Goal: Use online tool/utility: Utilize a website feature to perform a specific function

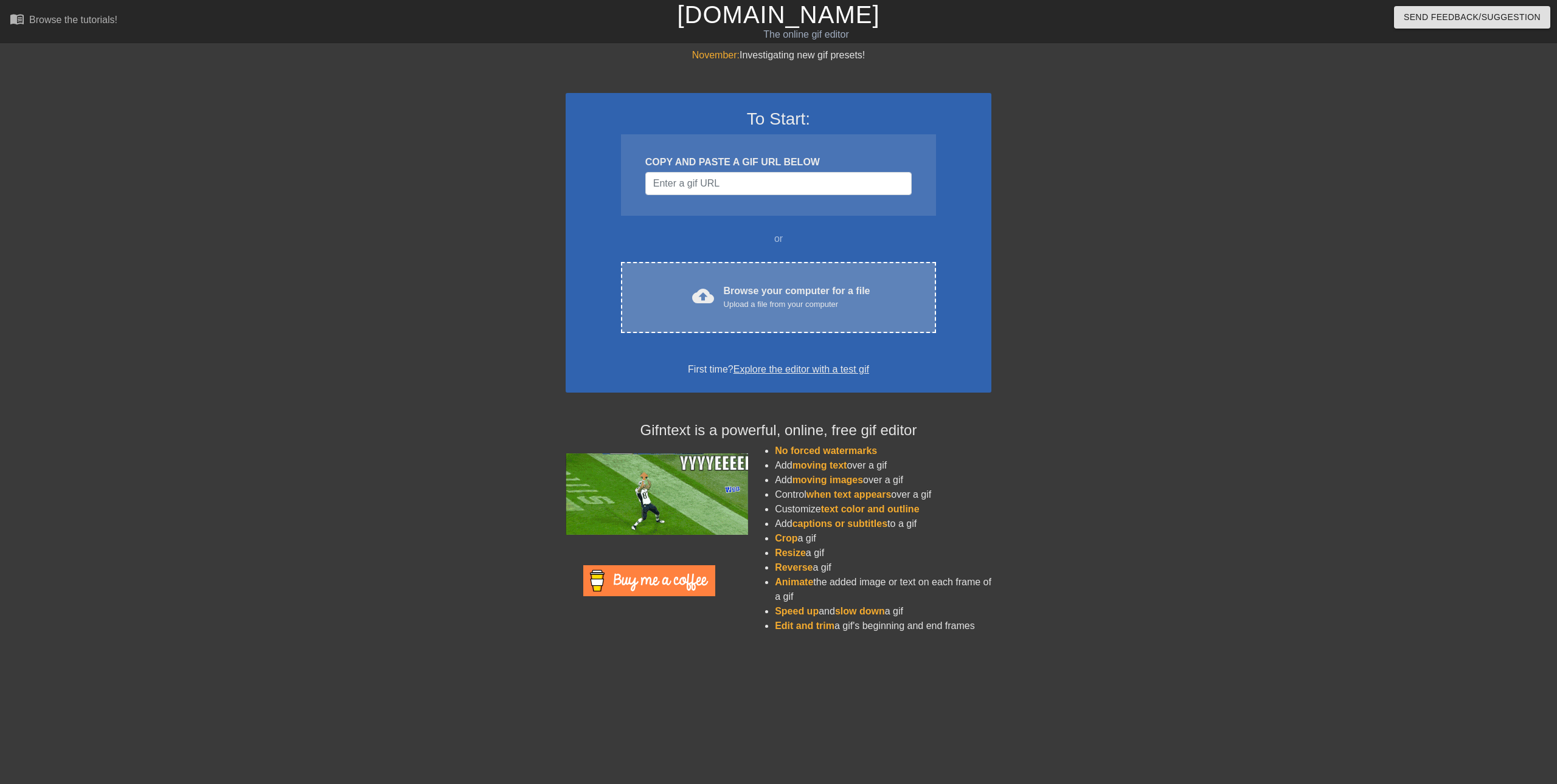
click at [754, 281] on div "cloud_upload Browse your computer for a file Upload a file from your computer C…" at bounding box center [778, 298] width 316 height 71
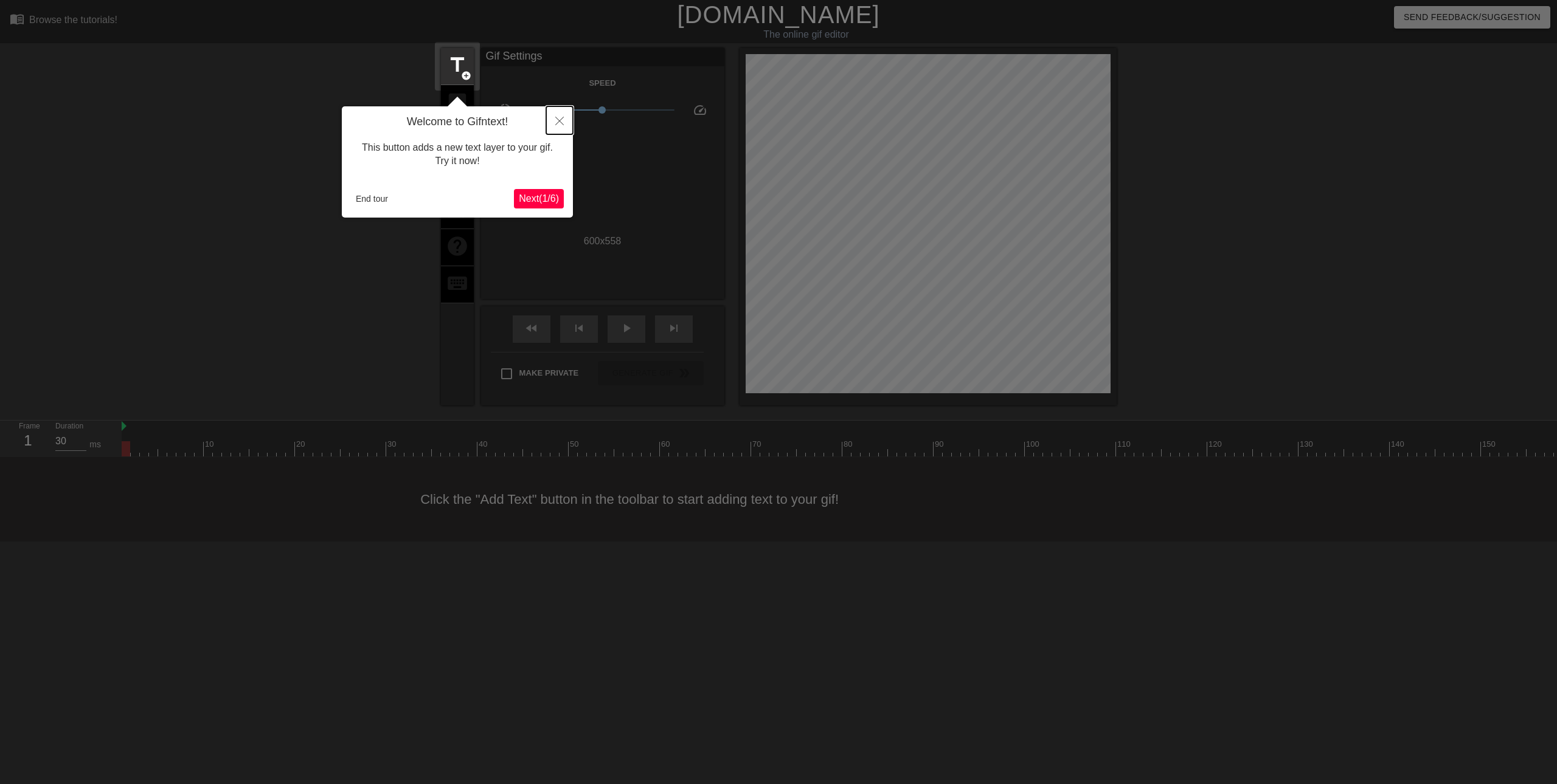
click at [561, 115] on button "Close" at bounding box center [560, 120] width 27 height 28
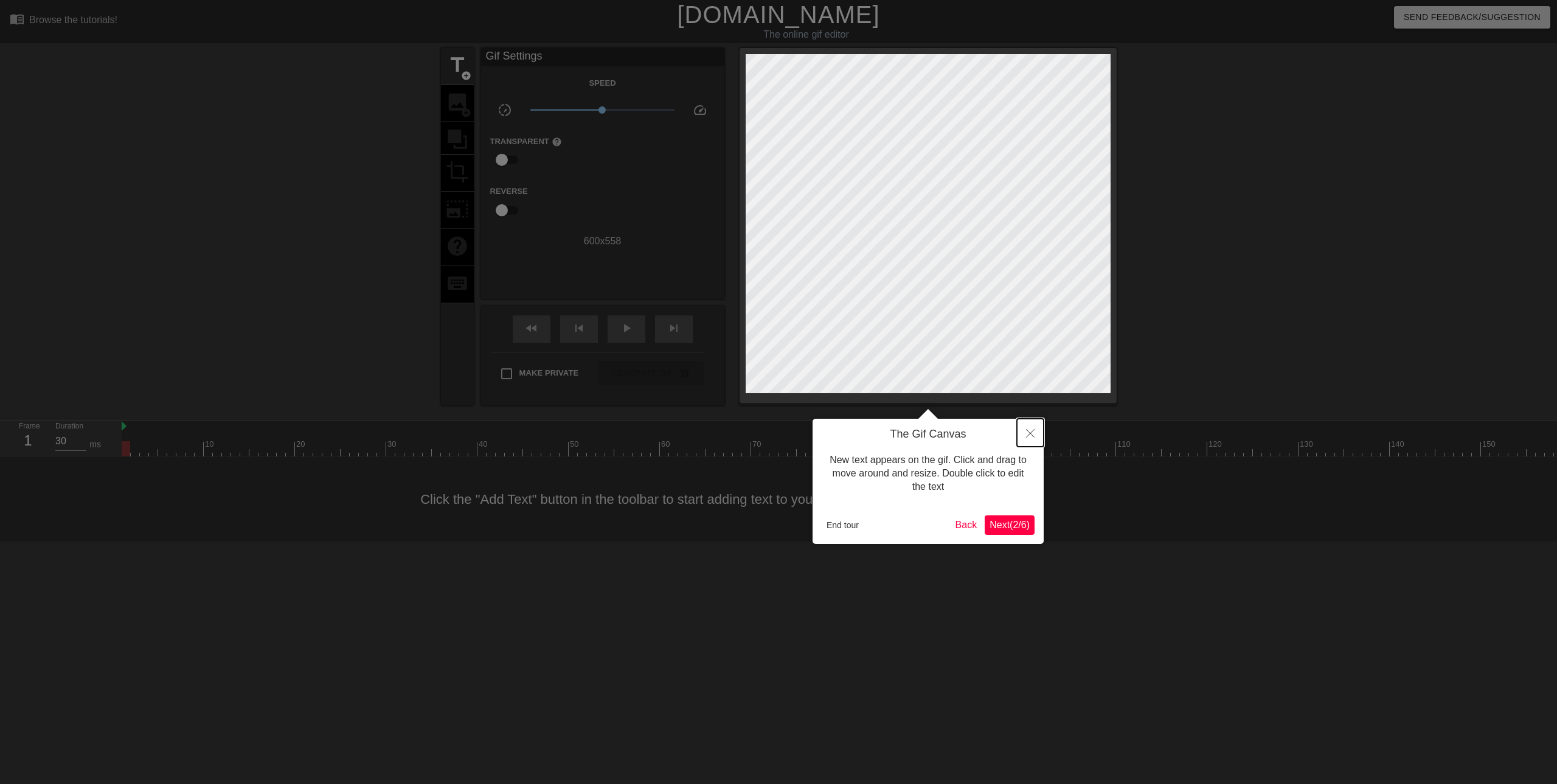
click at [1026, 439] on button "Close" at bounding box center [1030, 432] width 27 height 28
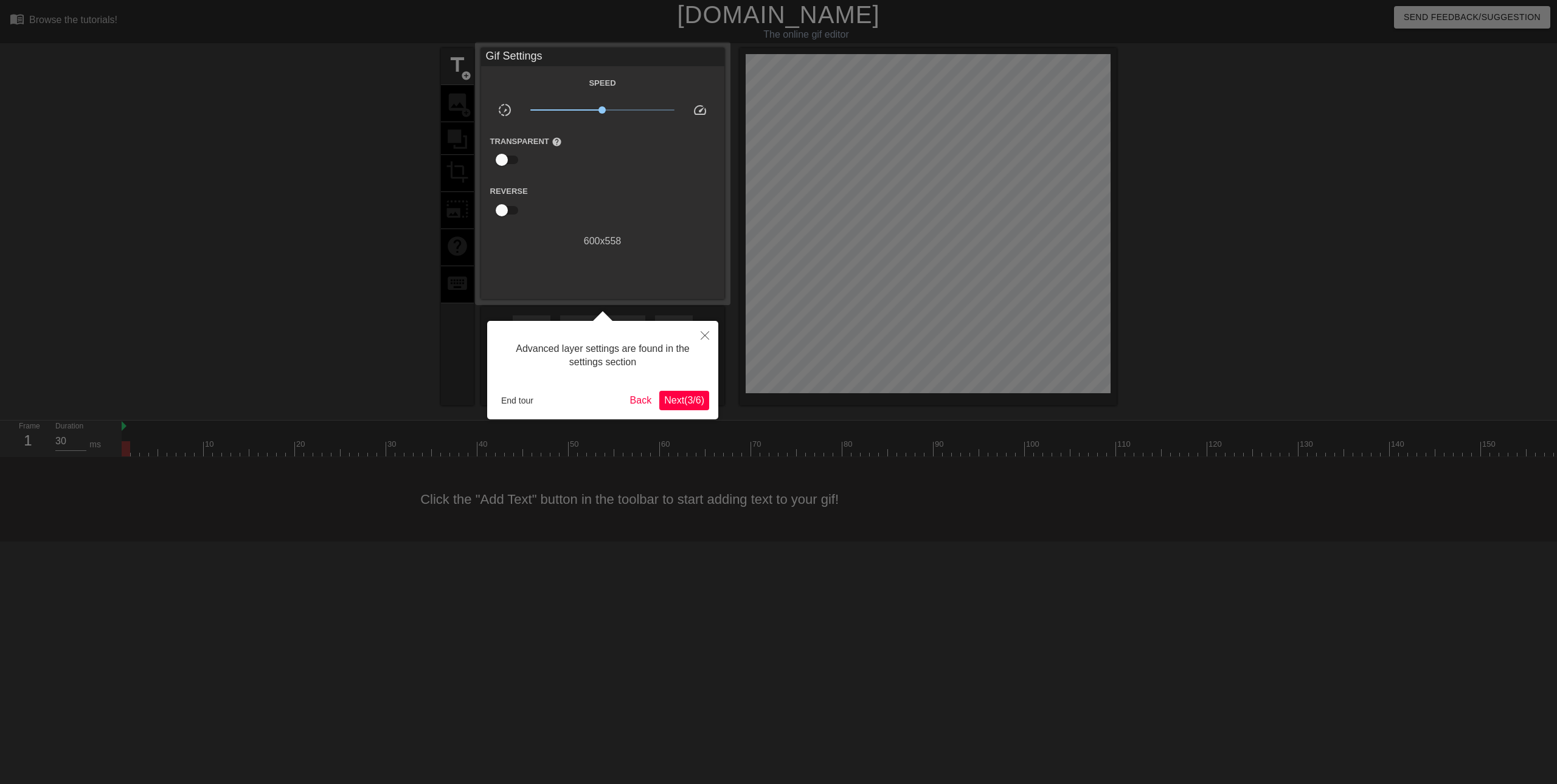
click at [695, 396] on span "Next ( 3 / 6 )" at bounding box center [684, 400] width 40 height 10
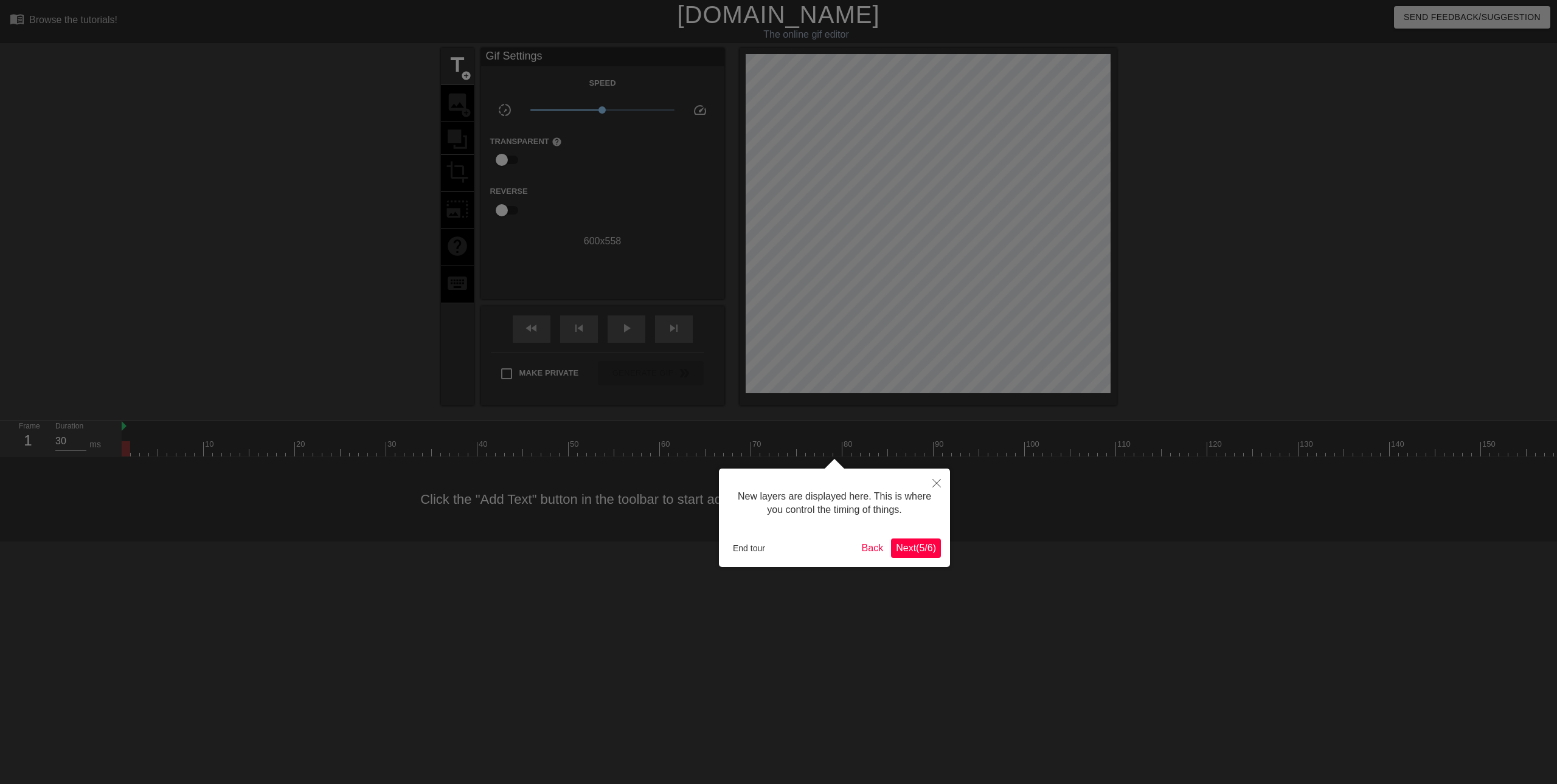
scroll to position [10, 0]
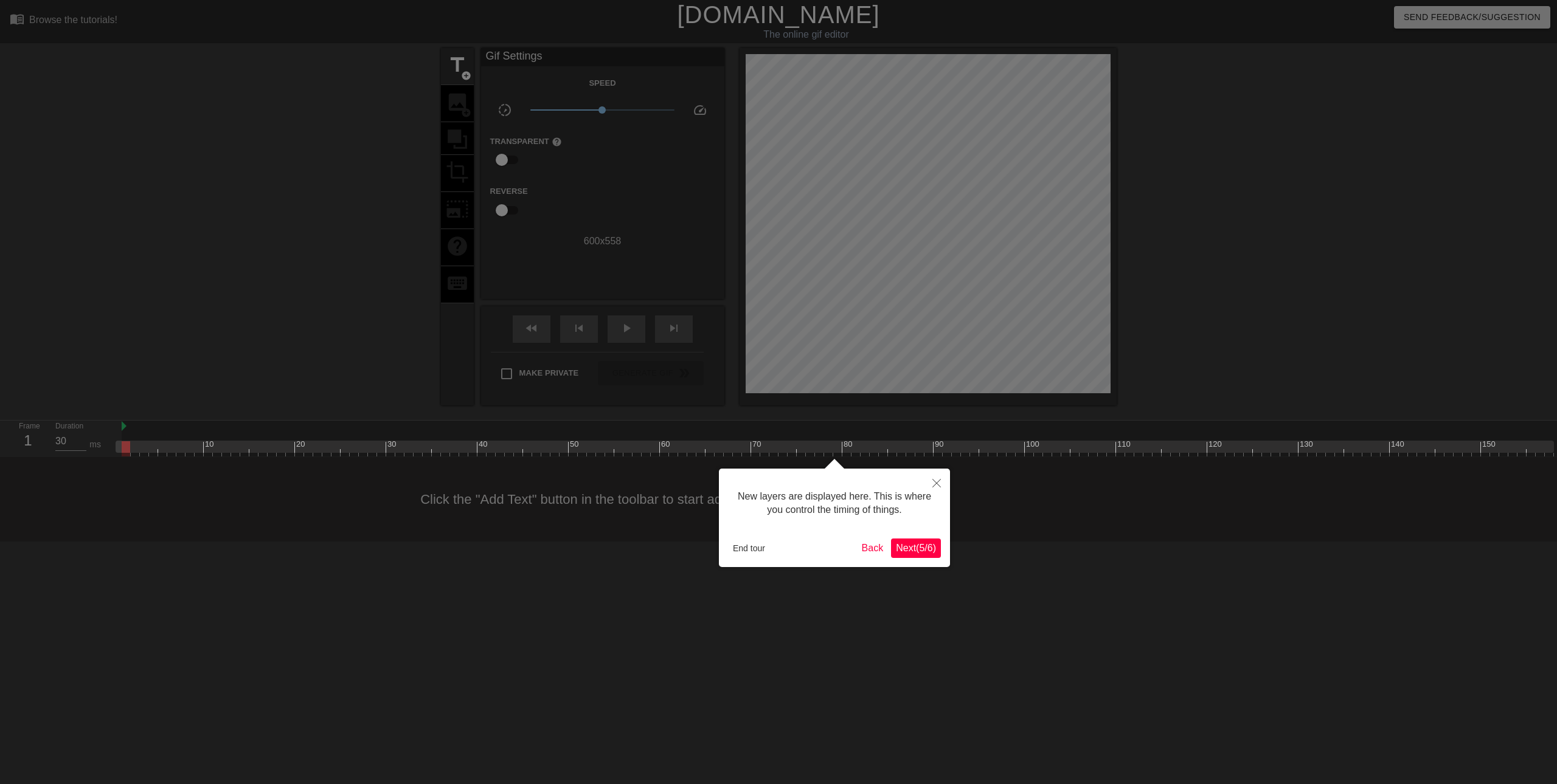
click at [921, 557] on button "Next ( 5 / 6 )" at bounding box center [916, 548] width 50 height 20
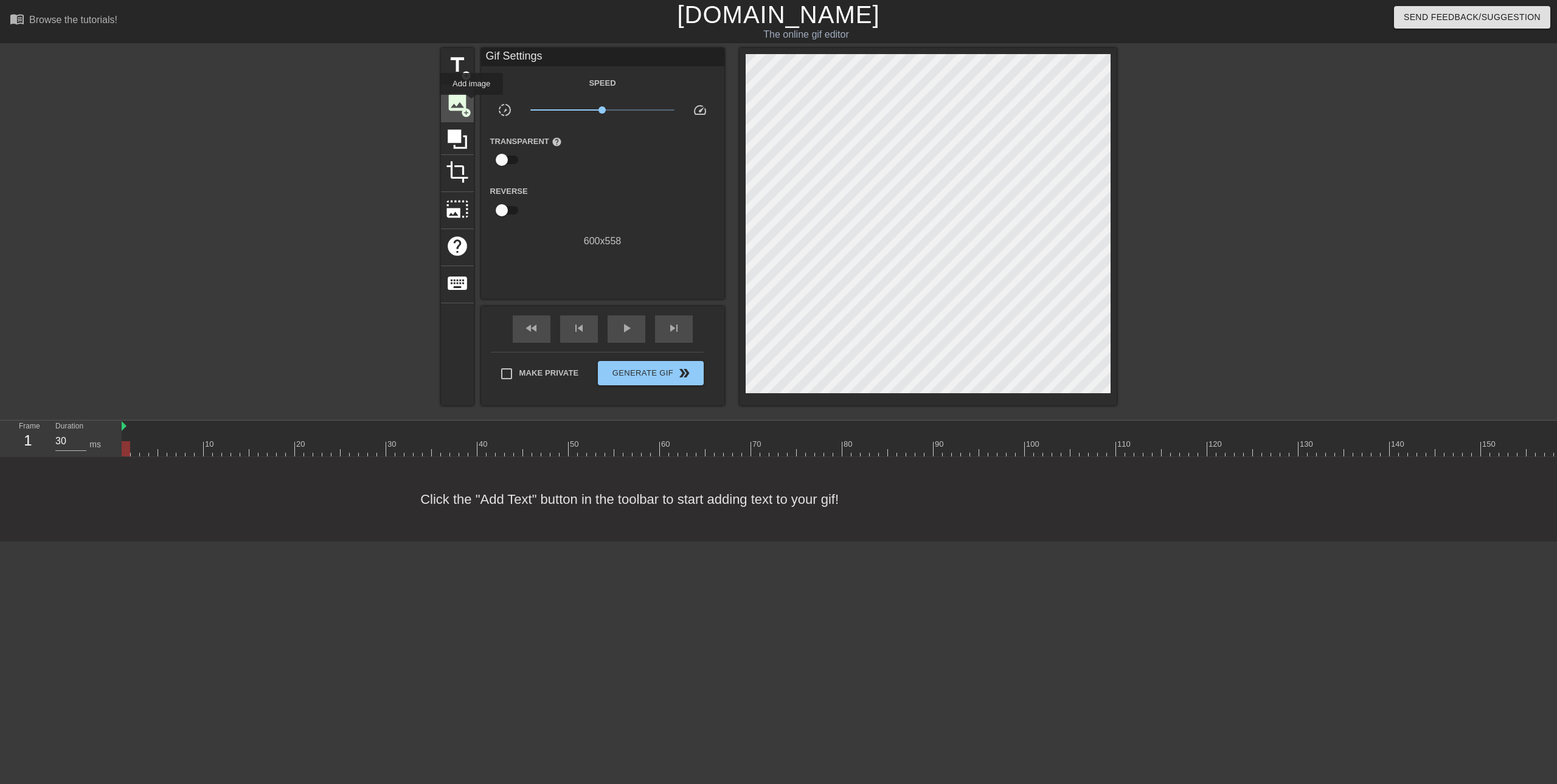
click at [471, 104] on div "image add_circle" at bounding box center [458, 104] width 33 height 37
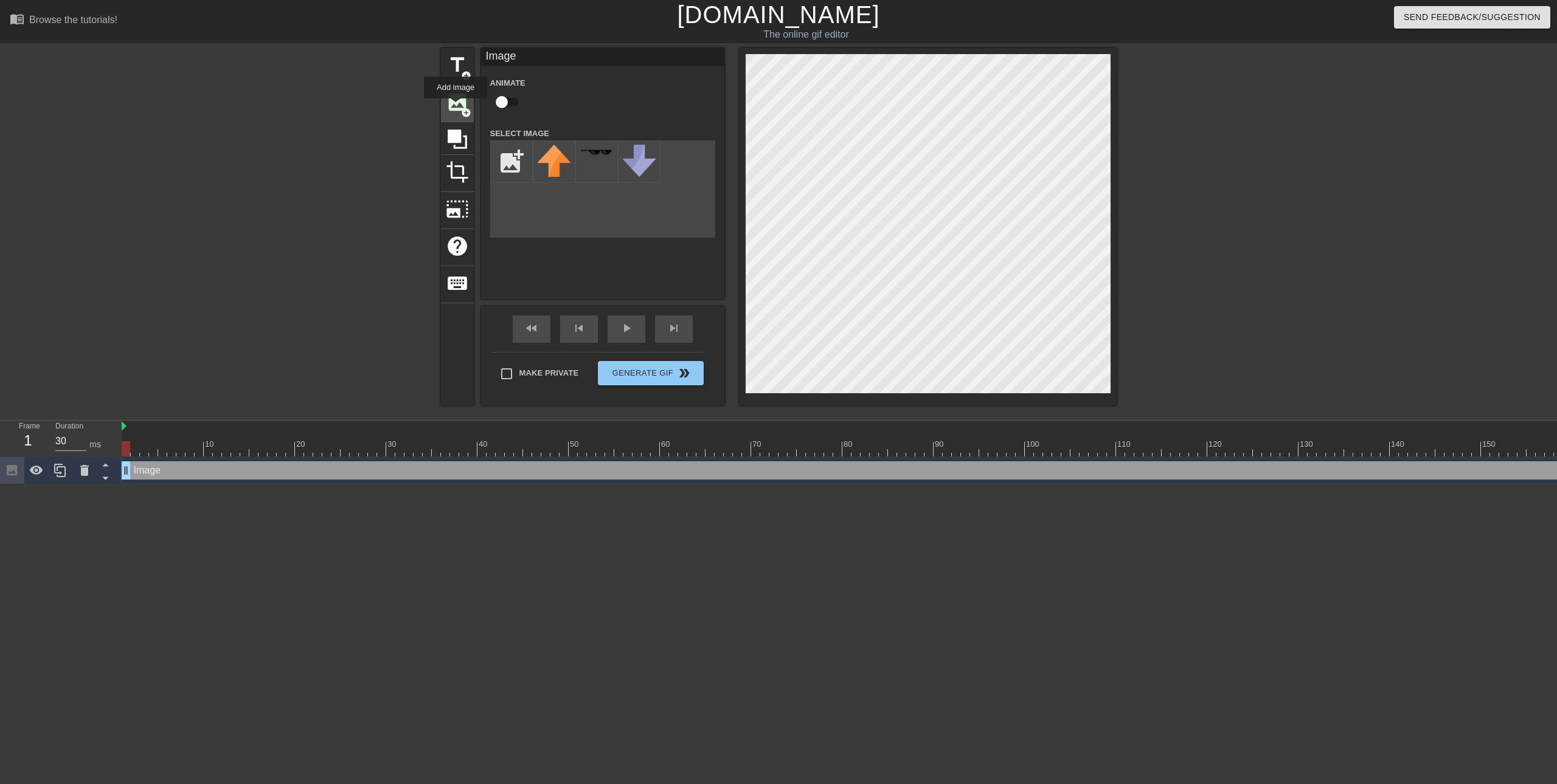
scroll to position [0, 0]
click at [509, 156] on input "file" at bounding box center [512, 161] width 41 height 41
type input "C:\fakepath\ypo.png"
click at [838, 484] on html "menu_book Browse the tutorials! [DOMAIN_NAME] The online gif editor Send Feedba…" at bounding box center [778, 242] width 1557 height 484
click at [554, 152] on img at bounding box center [554, 159] width 34 height 29
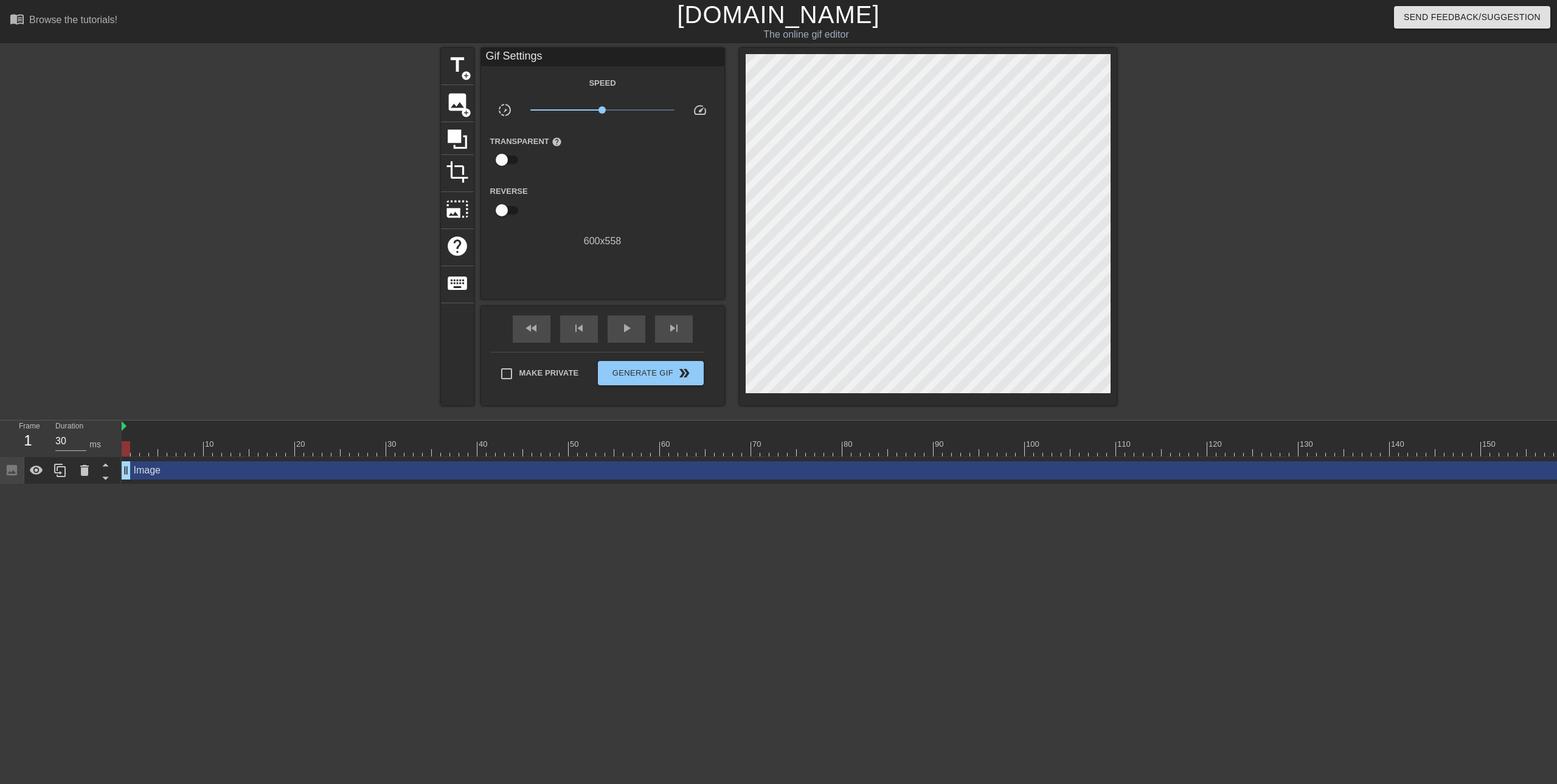
click at [882, 336] on div at bounding box center [928, 227] width 377 height 357
click at [448, 102] on span "image" at bounding box center [457, 102] width 23 height 23
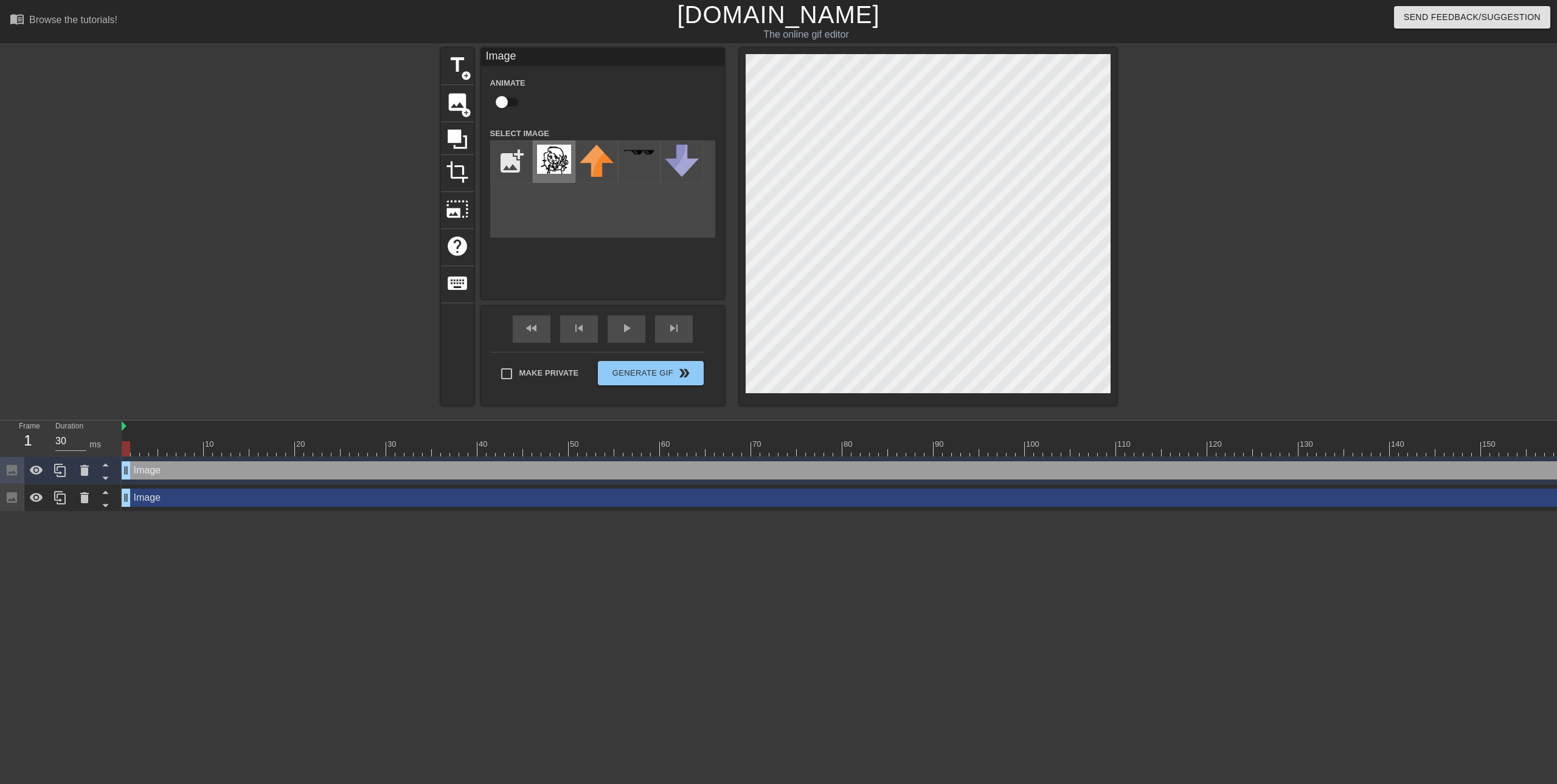
click at [555, 164] on img at bounding box center [554, 159] width 34 height 29
click at [996, 428] on div "menu_book Browse the tutorials! [DOMAIN_NAME] The online gif editor Send Feedba…" at bounding box center [778, 256] width 1557 height 512
click at [1162, 270] on div at bounding box center [1223, 231] width 183 height 365
click at [1245, 248] on div at bounding box center [1223, 231] width 183 height 365
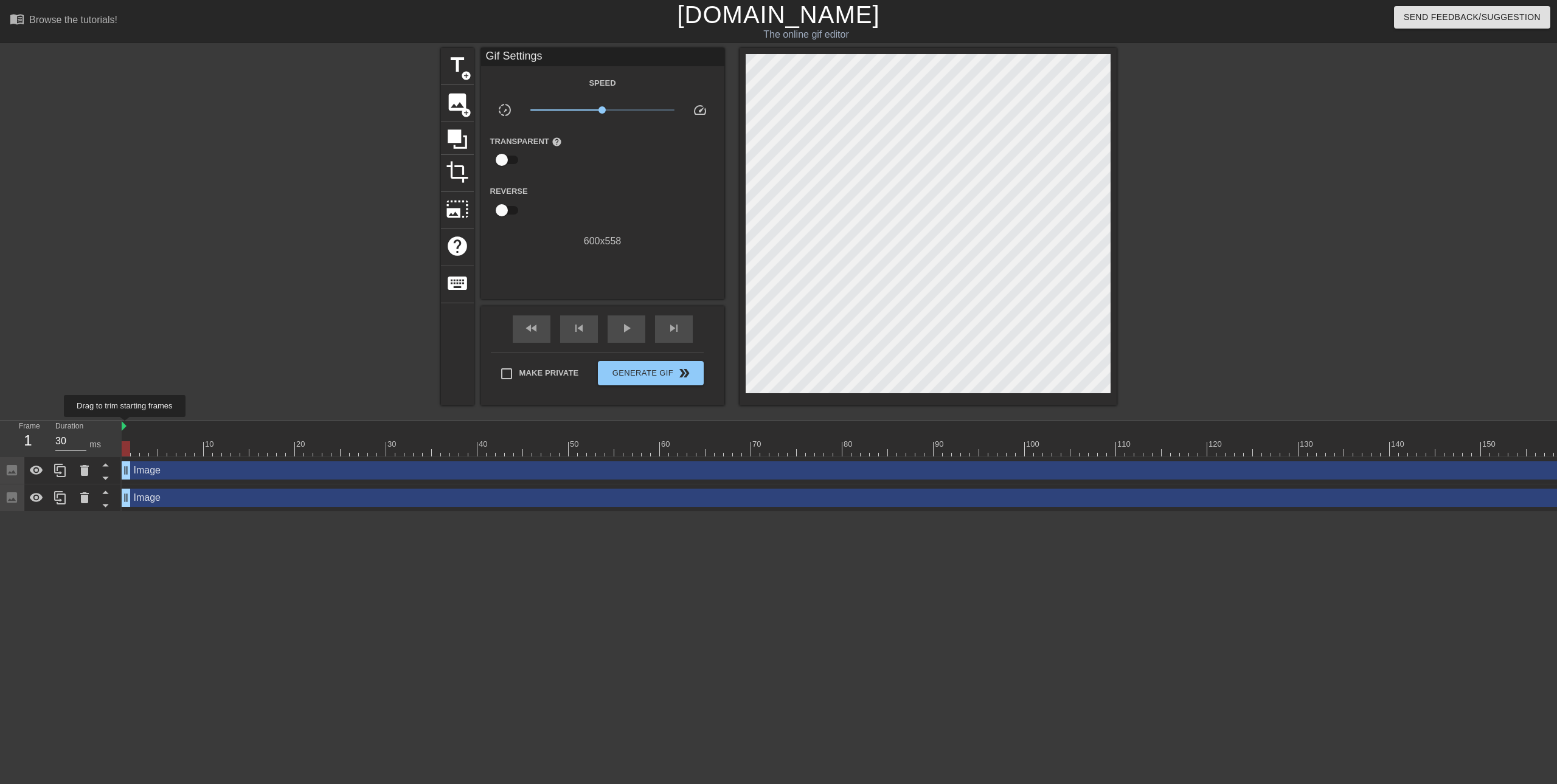
click at [125, 426] on img at bounding box center [124, 426] width 5 height 9
click at [501, 373] on input "Make Private" at bounding box center [507, 374] width 25 height 25
checkbox input "true"
click at [666, 371] on span "Generate Gif double_arrow" at bounding box center [650, 373] width 96 height 14
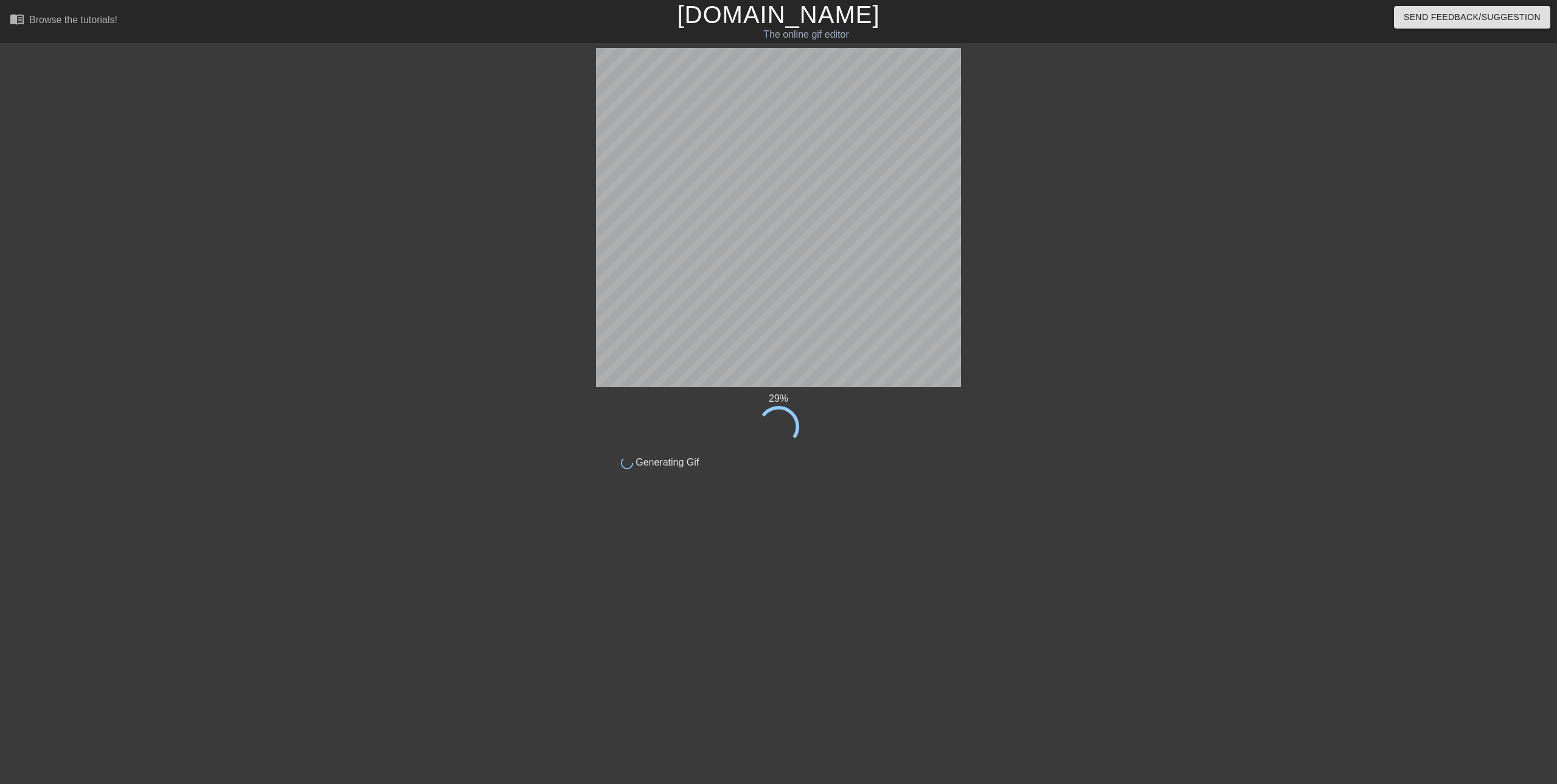
drag, startPoint x: 713, startPoint y: 423, endPoint x: 779, endPoint y: 409, distance: 67.5
click at [779, 409] on div "29 %" at bounding box center [779, 419] width 365 height 56
click at [812, 401] on div "29 %" at bounding box center [779, 398] width 365 height 14
drag, startPoint x: 780, startPoint y: 397, endPoint x: 788, endPoint y: 397, distance: 8.0
click at [788, 397] on div "29 %" at bounding box center [779, 398] width 365 height 14
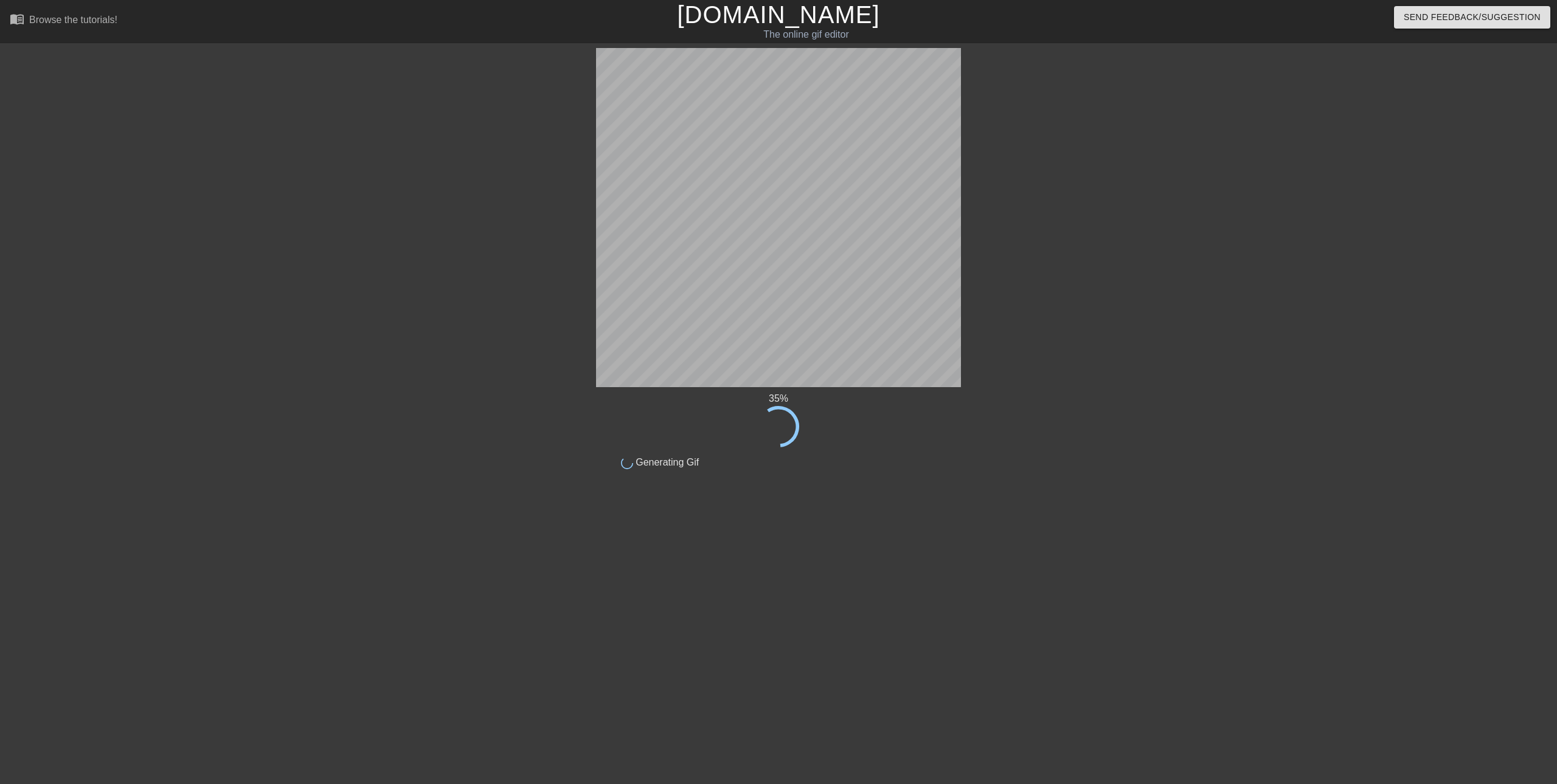
click at [771, 458] on div "done Generating Gif" at bounding box center [778, 458] width 384 height 22
click at [754, 397] on div "36 %" at bounding box center [779, 398] width 365 height 14
click at [775, 399] on div "36 %" at bounding box center [779, 398] width 365 height 14
